Goal: Navigation & Orientation: Find specific page/section

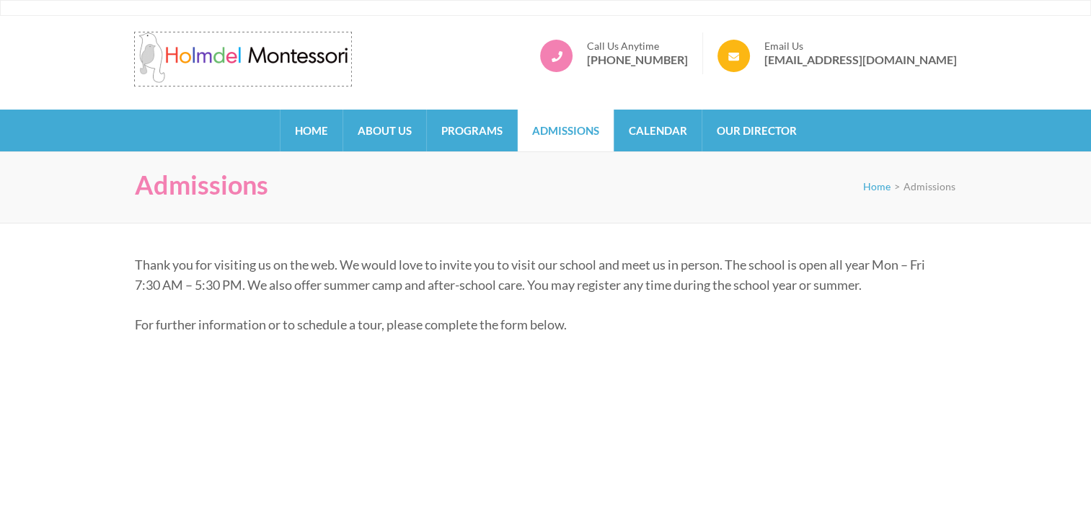
click at [227, 50] on img at bounding box center [243, 57] width 216 height 50
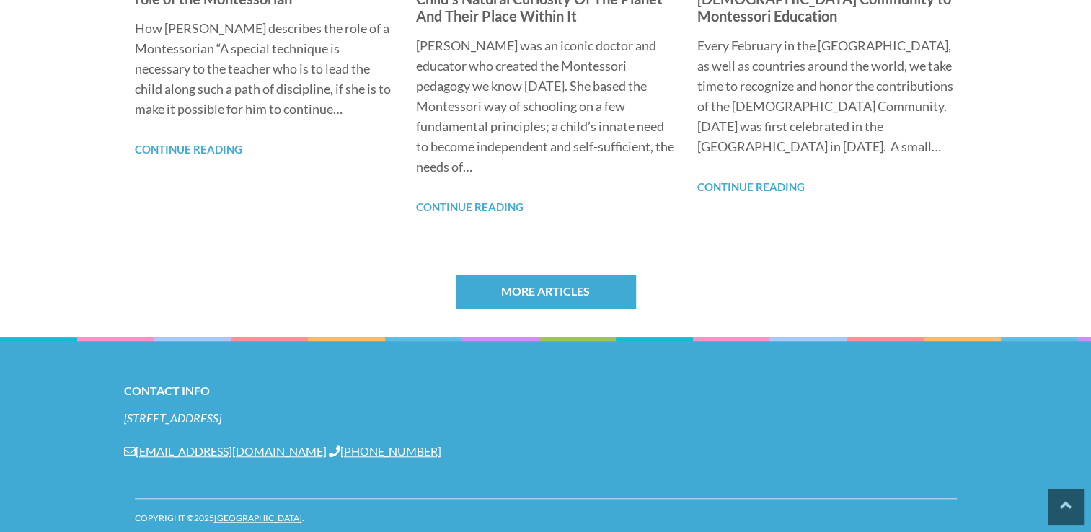
scroll to position [1215, 0]
